Goal: Entertainment & Leisure: Consume media (video, audio)

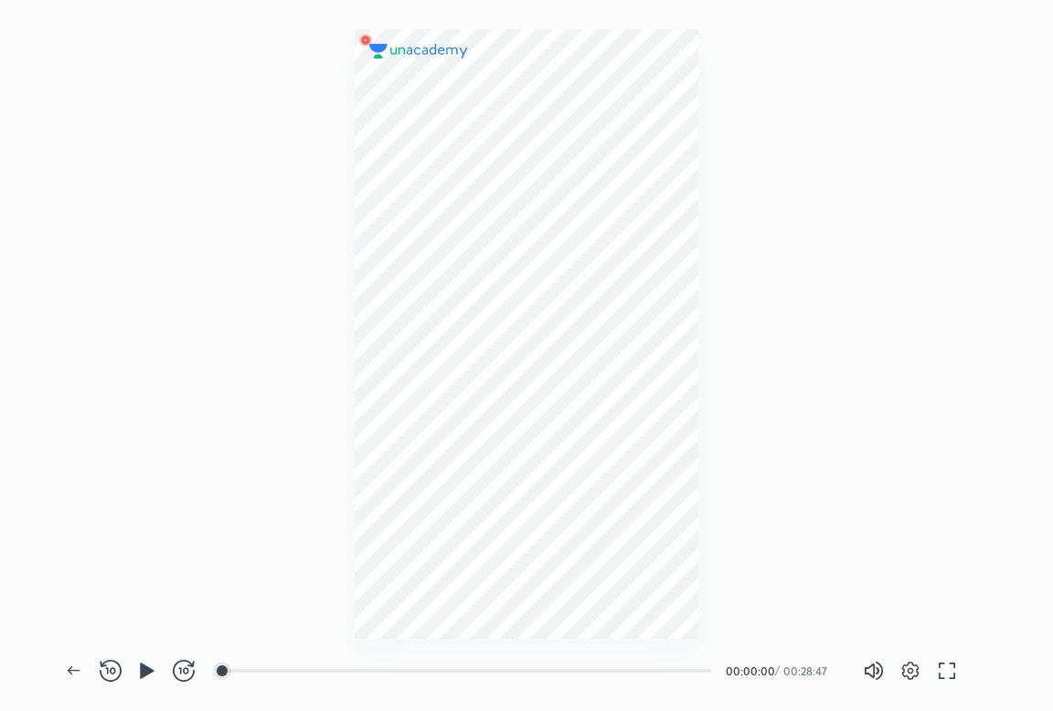
scroll to position [711, 1053]
click at [144, 672] on icon "button" at bounding box center [147, 671] width 14 height 16
click at [754, 179] on div at bounding box center [526, 319] width 1053 height 639
click at [335, 191] on div at bounding box center [526, 319] width 1053 height 639
click at [737, 258] on div at bounding box center [526, 319] width 1053 height 639
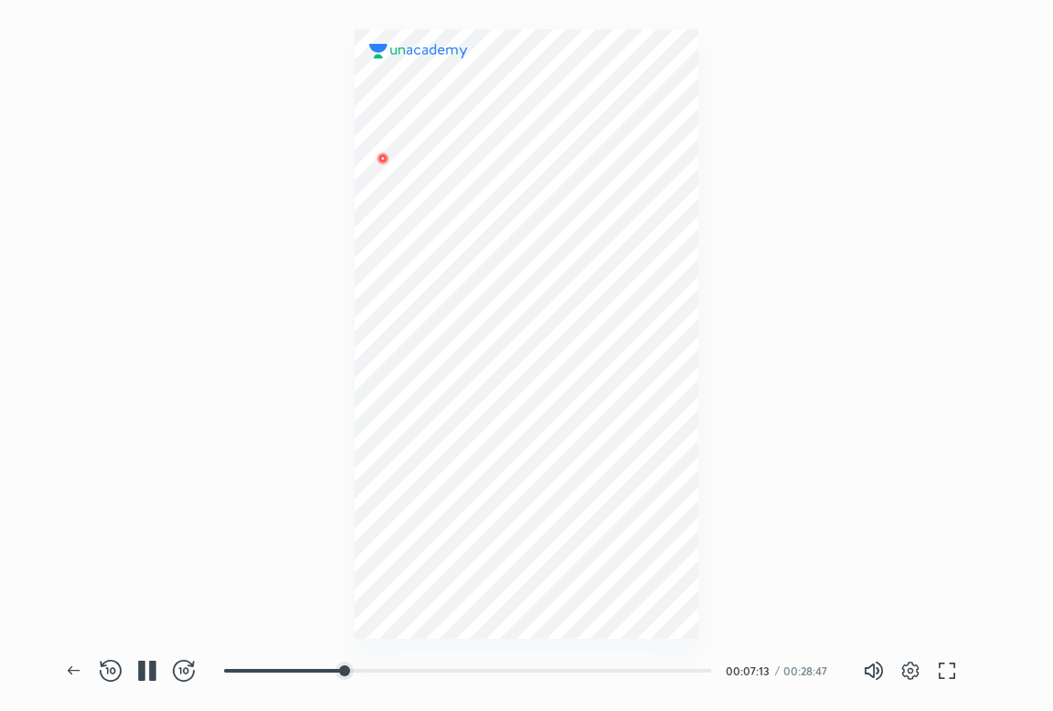
drag, startPoint x: 415, startPoint y: 196, endPoint x: 521, endPoint y: 259, distance: 123.4
click at [527, 255] on div at bounding box center [526, 334] width 343 height 610
click at [911, 672] on icon "button" at bounding box center [911, 671] width 22 height 22
click at [836, 421] on div at bounding box center [526, 355] width 1053 height 711
drag, startPoint x: 547, startPoint y: 328, endPoint x: 958, endPoint y: 142, distance: 451.8
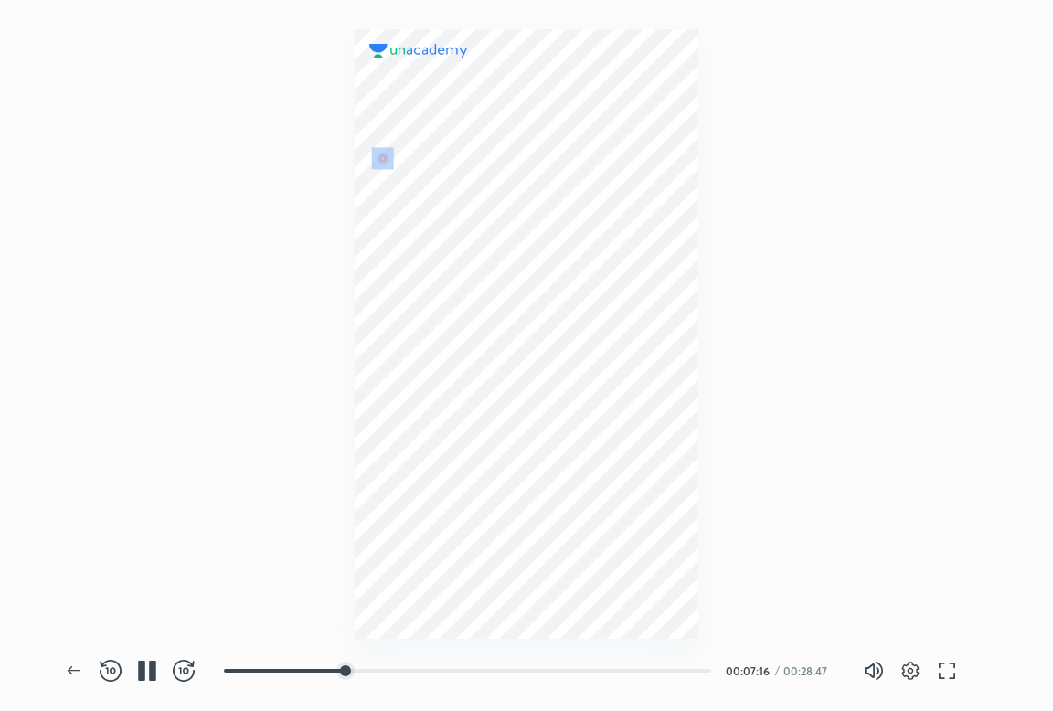
click at [958, 142] on div at bounding box center [526, 319] width 1053 height 639
click at [900, 262] on div at bounding box center [526, 319] width 1053 height 639
